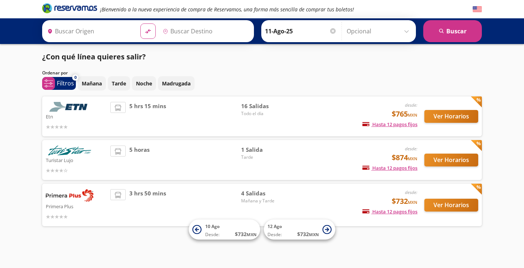
type input "[GEOGRAPHIC_DATA], [GEOGRAPHIC_DATA]"
type input "[DATE][GEOGRAPHIC_DATA][PERSON_NAME], [GEOGRAPHIC_DATA]"
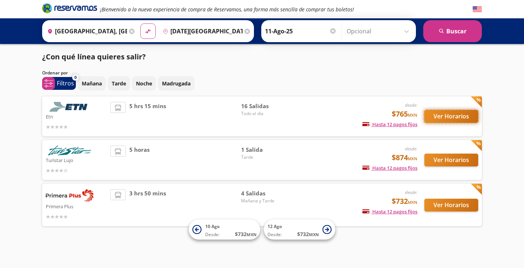
click at [439, 116] on button "Ver Horarios" at bounding box center [451, 116] width 54 height 13
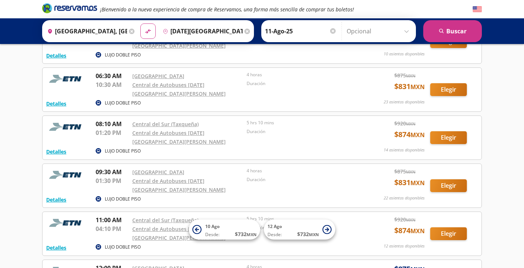
scroll to position [112, 0]
click at [448, 84] on button "Elegir" at bounding box center [448, 90] width 37 height 13
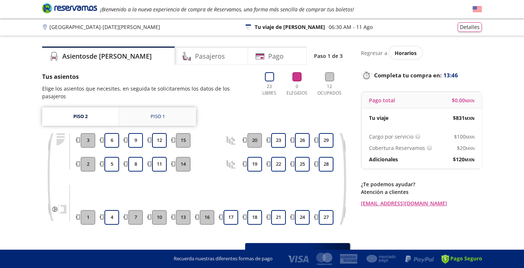
click at [159, 113] on div "Piso 1" at bounding box center [158, 116] width 14 height 7
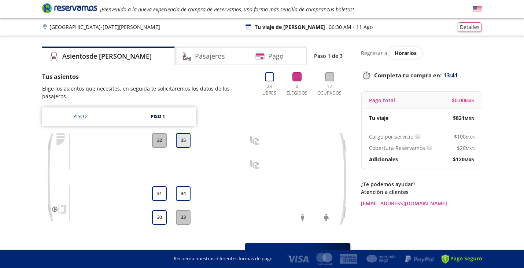
click at [184, 133] on button "35" at bounding box center [183, 140] width 15 height 15
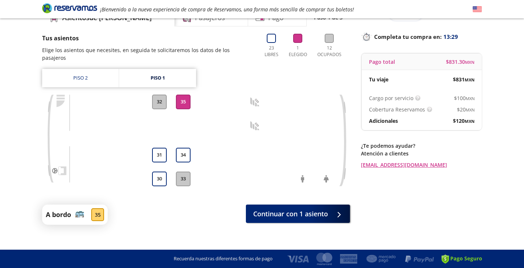
scroll to position [39, 0]
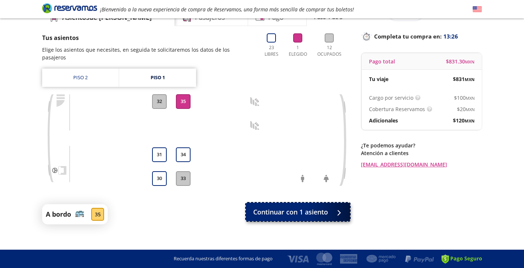
click at [311, 207] on span "Continuar con 1 asiento" at bounding box center [290, 212] width 75 height 10
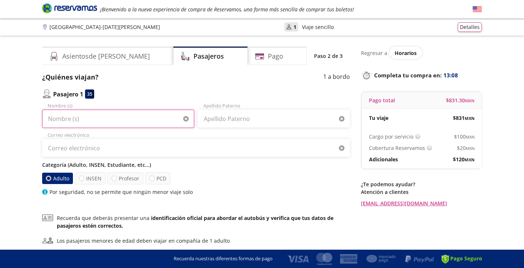
click at [139, 118] on input "Nombre (s)" at bounding box center [118, 119] width 152 height 18
type input "[PERSON_NAME]"
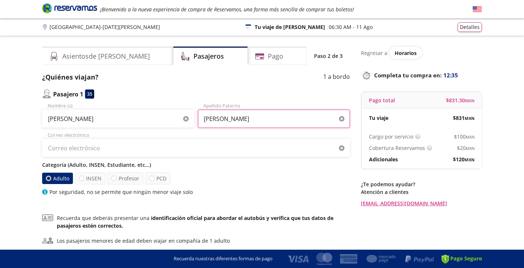
type input "[PERSON_NAME]"
click at [60, 178] on label "Adulto" at bounding box center [57, 178] width 31 height 11
click at [51, 178] on input "Adulto" at bounding box center [48, 178] width 5 height 5
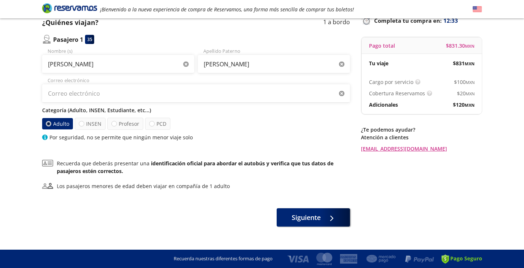
scroll to position [64, 0]
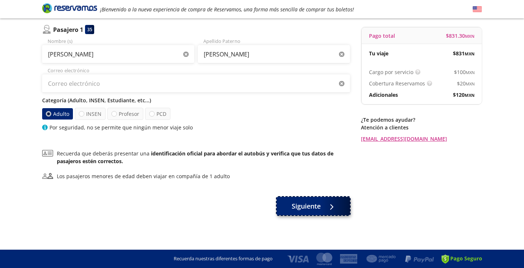
click at [298, 205] on span "Siguiente" at bounding box center [306, 206] width 29 height 10
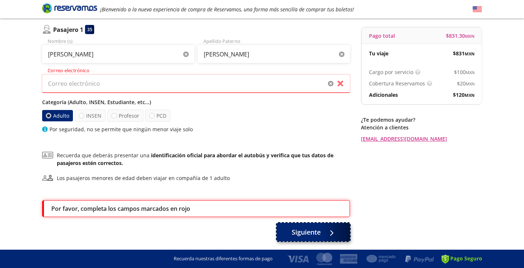
scroll to position [91, 0]
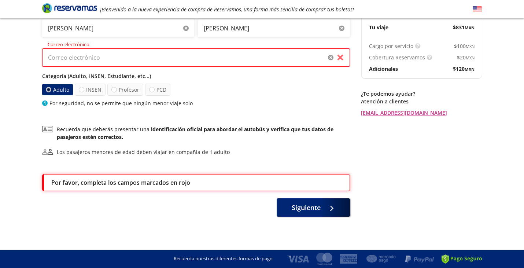
click at [210, 58] on input "Correo electrónico" at bounding box center [196, 57] width 308 height 18
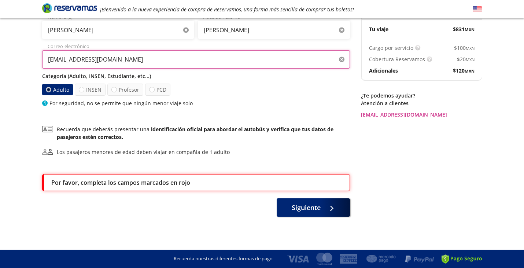
scroll to position [89, 0]
type input "[EMAIL_ADDRESS][DOMAIN_NAME]"
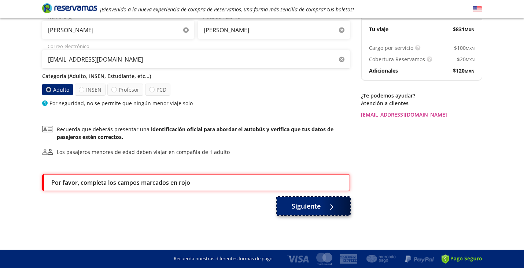
click at [296, 204] on span "Siguiente" at bounding box center [306, 206] width 29 height 10
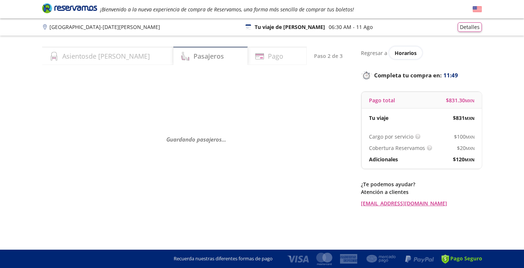
scroll to position [0, 0]
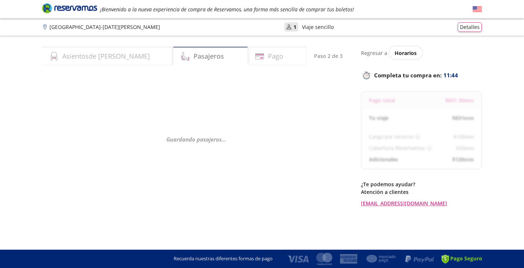
select select "MX"
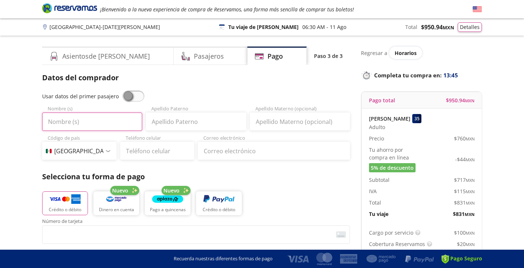
click at [90, 122] on input "Nombre (s)" at bounding box center [92, 121] width 100 height 18
type input "[PERSON_NAME]"
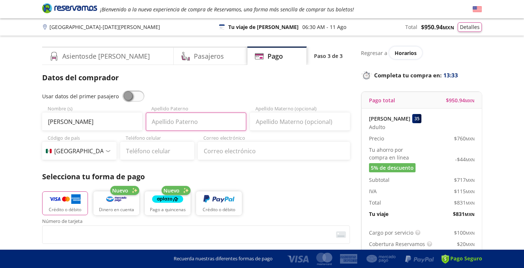
click at [203, 120] on input "Apellido Paterno" at bounding box center [196, 121] width 100 height 18
type input "[PERSON_NAME]"
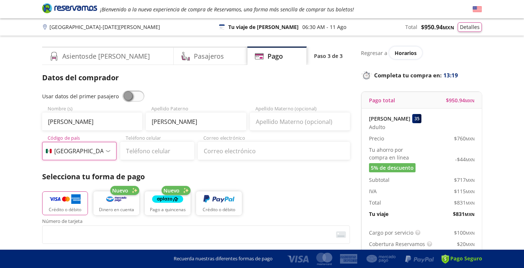
click at [92, 149] on select "Código de país [GEOGRAPHIC_DATA] +1 [GEOGRAPHIC_DATA] +52 [GEOGRAPHIC_DATA] +57…" at bounding box center [79, 151] width 74 height 18
click at [173, 149] on input "Teléfono celular" at bounding box center [157, 151] width 74 height 18
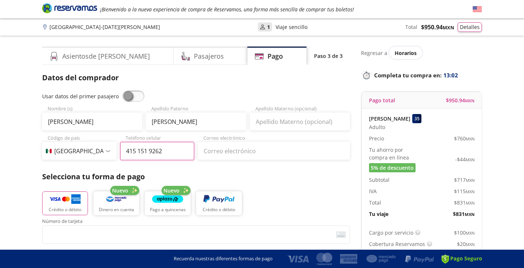
type input "415 151 9262"
click at [263, 152] on input "Correo electrónico" at bounding box center [274, 151] width 152 height 18
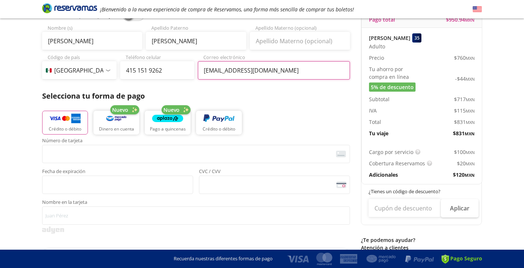
scroll to position [87, 0]
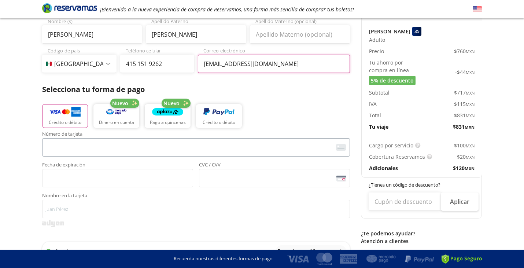
type input "[EMAIL_ADDRESS][DOMAIN_NAME]"
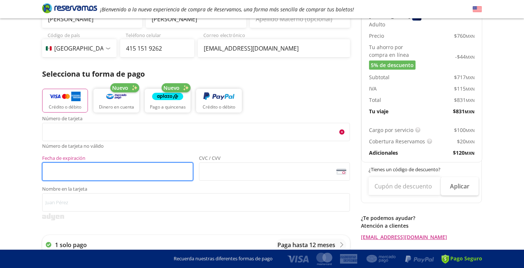
scroll to position [102, 0]
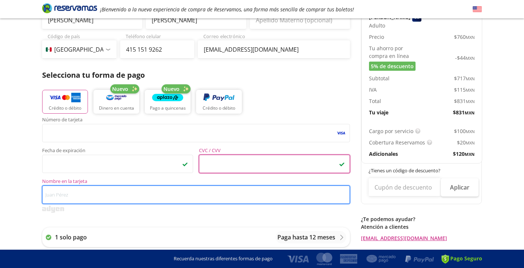
click at [113, 200] on input "Nombre en la tarjeta" at bounding box center [196, 194] width 308 height 18
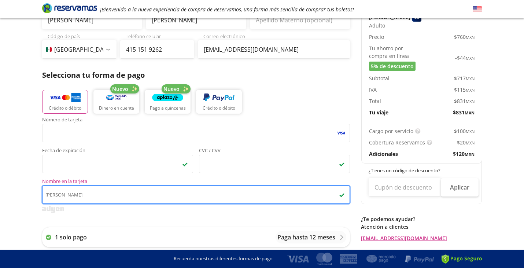
type input "[PERSON_NAME]"
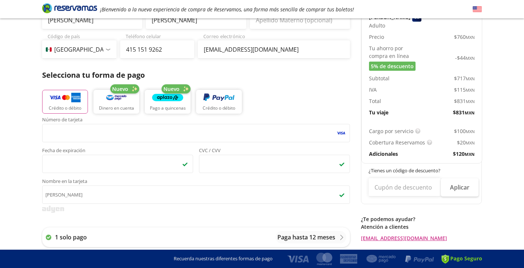
click at [161, 224] on div "1 solo pago Paga hasta 12 meses * Bancos participantes : HSBC, Banorte, BanRegi…" at bounding box center [196, 254] width 308 height 68
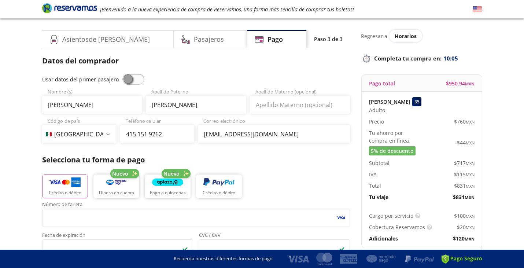
scroll to position [0, 0]
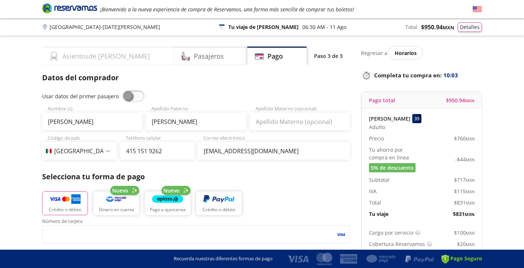
click at [97, 54] on h4 "Asientos de [PERSON_NAME]" at bounding box center [106, 56] width 88 height 10
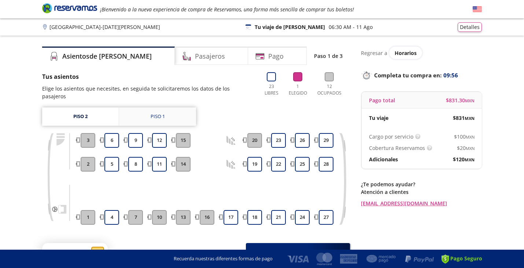
click at [162, 113] on div "Piso 1" at bounding box center [158, 116] width 14 height 7
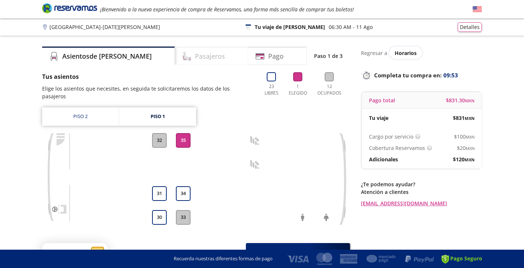
click at [187, 61] on div "Pasajeros" at bounding box center [211, 56] width 73 height 18
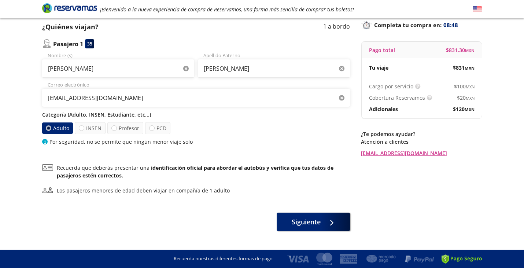
scroll to position [64, 0]
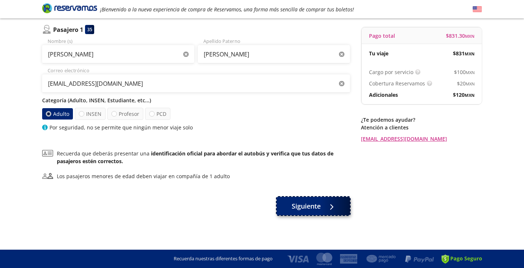
click at [302, 202] on span "Siguiente" at bounding box center [306, 206] width 29 height 10
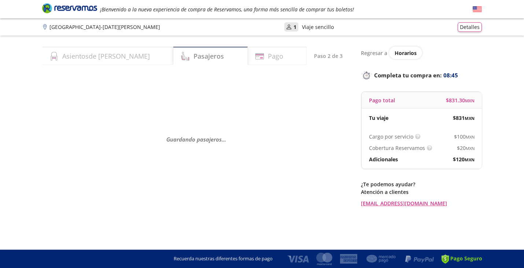
scroll to position [0, 0]
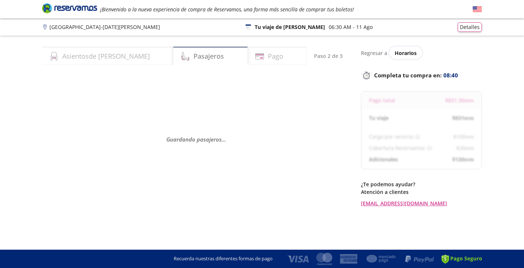
select select "MX"
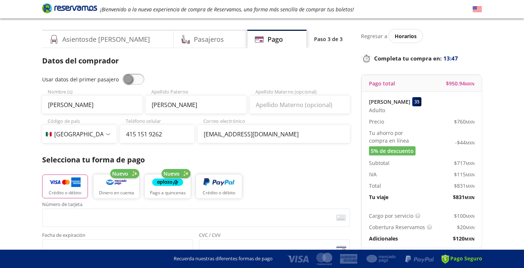
scroll to position [104, 0]
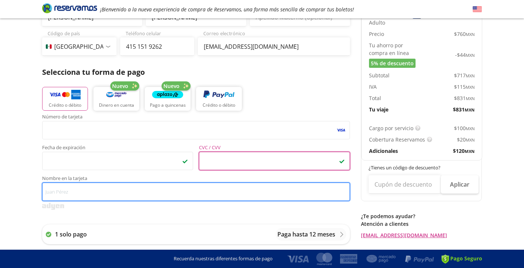
click at [171, 195] on input "Nombre en la tarjeta" at bounding box center [196, 191] width 308 height 18
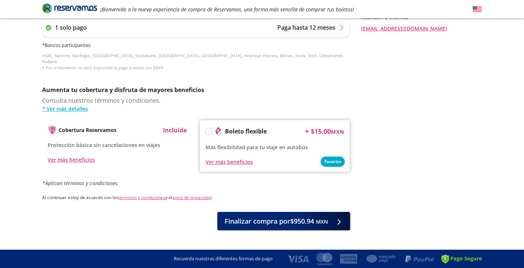
scroll to position [319, 0]
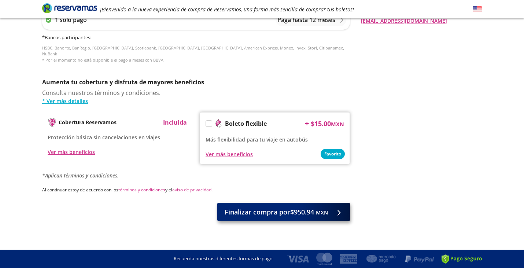
type input "[PERSON_NAME]"
click at [285, 210] on span "Finalizar compra por $950.94 MXN" at bounding box center [276, 212] width 103 height 10
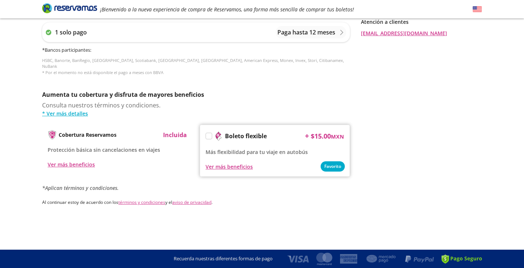
scroll to position [0, 0]
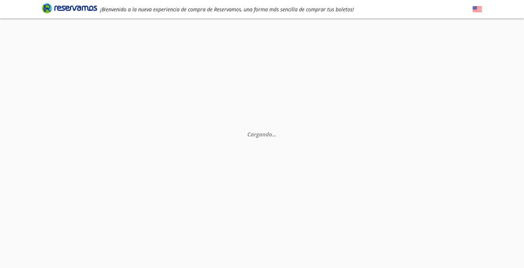
select select "MX"
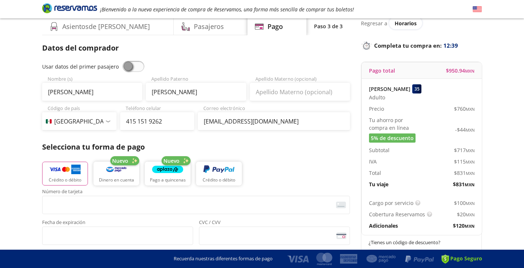
scroll to position [29, 0]
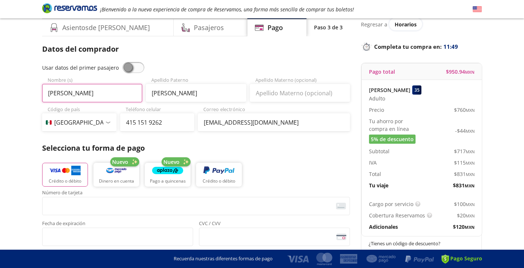
click at [114, 98] on input "[PERSON_NAME]" at bounding box center [92, 93] width 100 height 18
type input "[PERSON_NAME]"
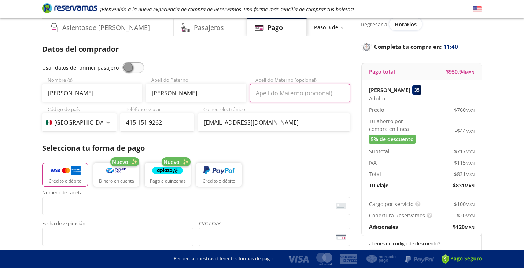
click at [274, 92] on input "Apellido Materno (opcional)" at bounding box center [300, 93] width 100 height 18
type input "[PERSON_NAME]"
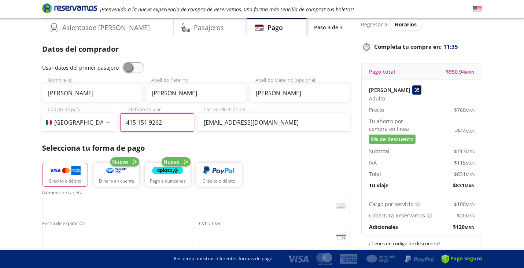
drag, startPoint x: 165, startPoint y: 122, endPoint x: 128, endPoint y: 123, distance: 37.8
click at [128, 123] on input "415 151 9262" at bounding box center [157, 122] width 74 height 18
type input "55 4450 7400"
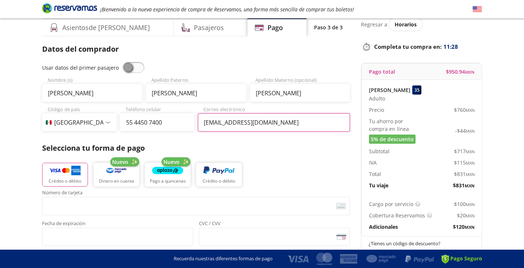
drag, startPoint x: 292, startPoint y: 123, endPoint x: 214, endPoint y: 124, distance: 77.7
click at [214, 124] on input "[EMAIL_ADDRESS][DOMAIN_NAME]" at bounding box center [274, 122] width 152 height 18
click at [250, 121] on input "[EMAIL_ADDRESS][DOMAIN_NAME]" at bounding box center [274, 122] width 152 height 18
drag, startPoint x: 255, startPoint y: 122, endPoint x: 195, endPoint y: 122, distance: 59.7
click at [195, 122] on div "Código de país [GEOGRAPHIC_DATA] +1 [GEOGRAPHIC_DATA] +52 [GEOGRAPHIC_DATA] +57…" at bounding box center [196, 119] width 308 height 26
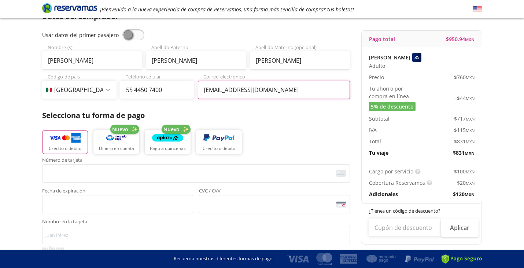
scroll to position [61, 0]
type input "[EMAIL_ADDRESS][DOMAIN_NAME]"
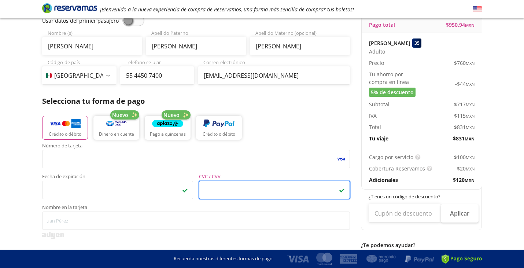
scroll to position [80, 0]
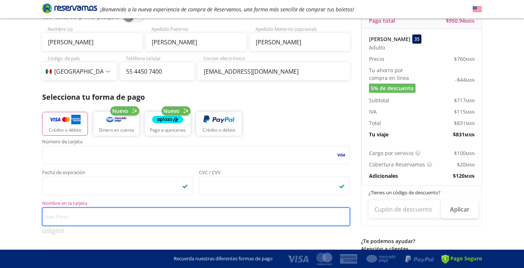
click at [174, 218] on input "Nombre en la tarjeta" at bounding box center [196, 216] width 308 height 18
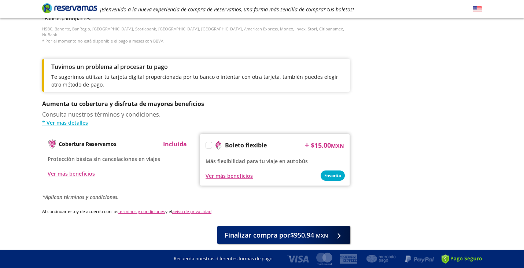
scroll to position [337, 0]
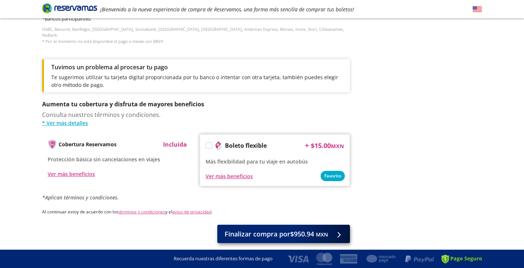
type input "[PERSON_NAME] J"
click at [314, 229] on span "Finalizar compra por $950.94 MXN" at bounding box center [276, 234] width 103 height 10
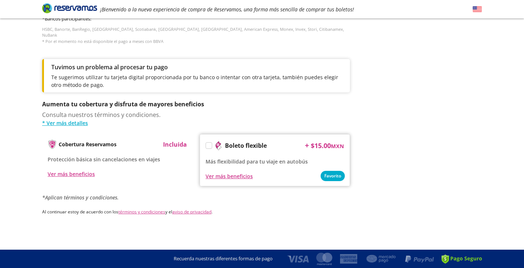
scroll to position [0, 0]
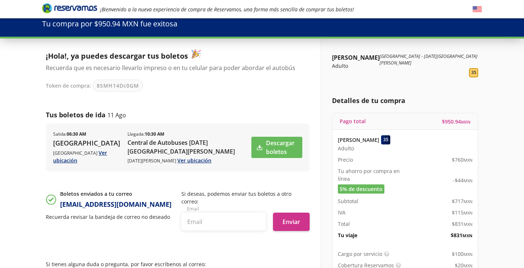
scroll to position [27, 0]
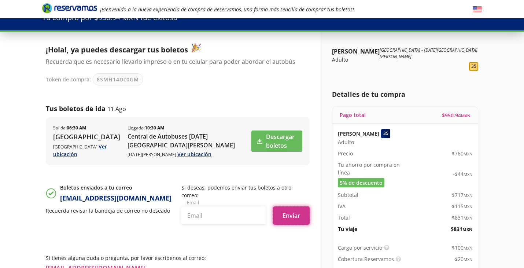
drag, startPoint x: 296, startPoint y: 213, endPoint x: 296, endPoint y: 229, distance: 16.1
click at [296, 229] on div "¡Hola!, ya puedes descargar tus boletos Recuerda que es necesario llevarlo impr…" at bounding box center [178, 187] width 264 height 288
click at [220, 212] on input "text" at bounding box center [223, 215] width 84 height 18
type input "C"
type input "a"
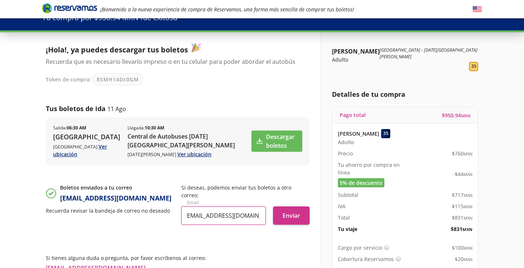
scroll to position [0, 11]
type input "[EMAIL_ADDRESS][DOMAIN_NAME]"
click at [279, 213] on button "Enviar" at bounding box center [291, 215] width 37 height 18
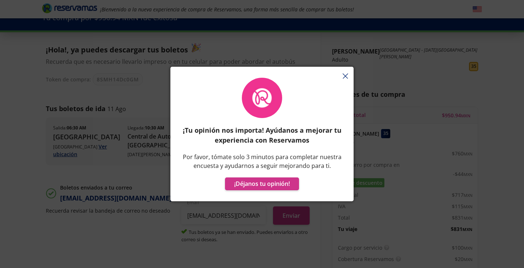
click at [346, 73] on icon "button" at bounding box center [345, 75] width 5 height 5
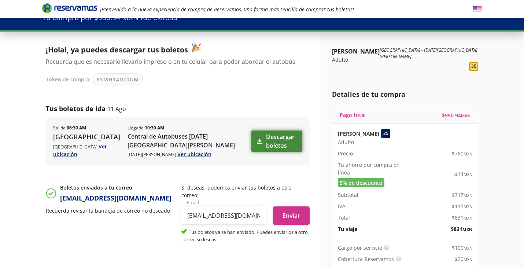
click at [272, 147] on link "Descargar boletos" at bounding box center [276, 140] width 51 height 21
